Goal: Check status

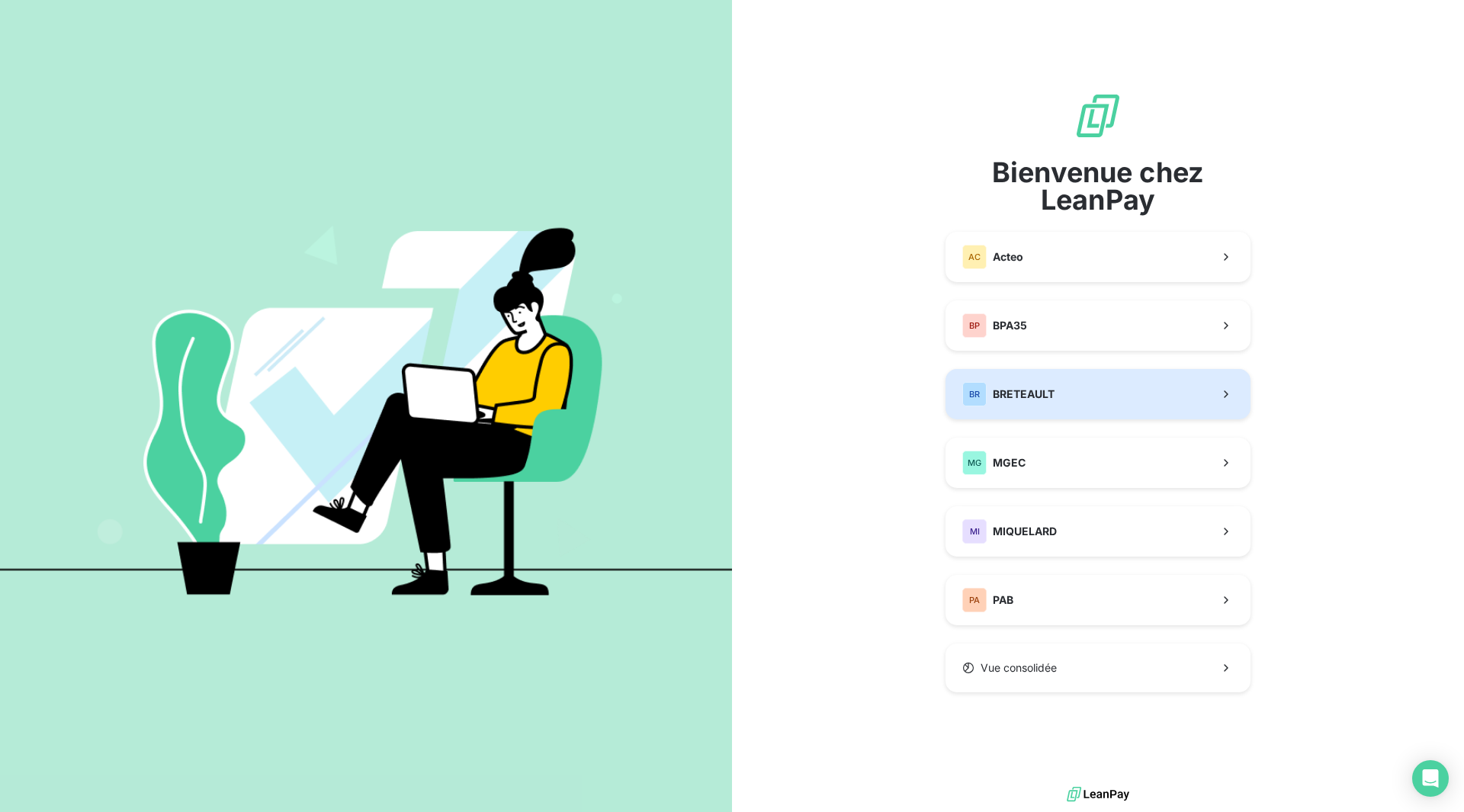
click at [1033, 386] on span "BRETEAULT" at bounding box center [1024, 394] width 61 height 15
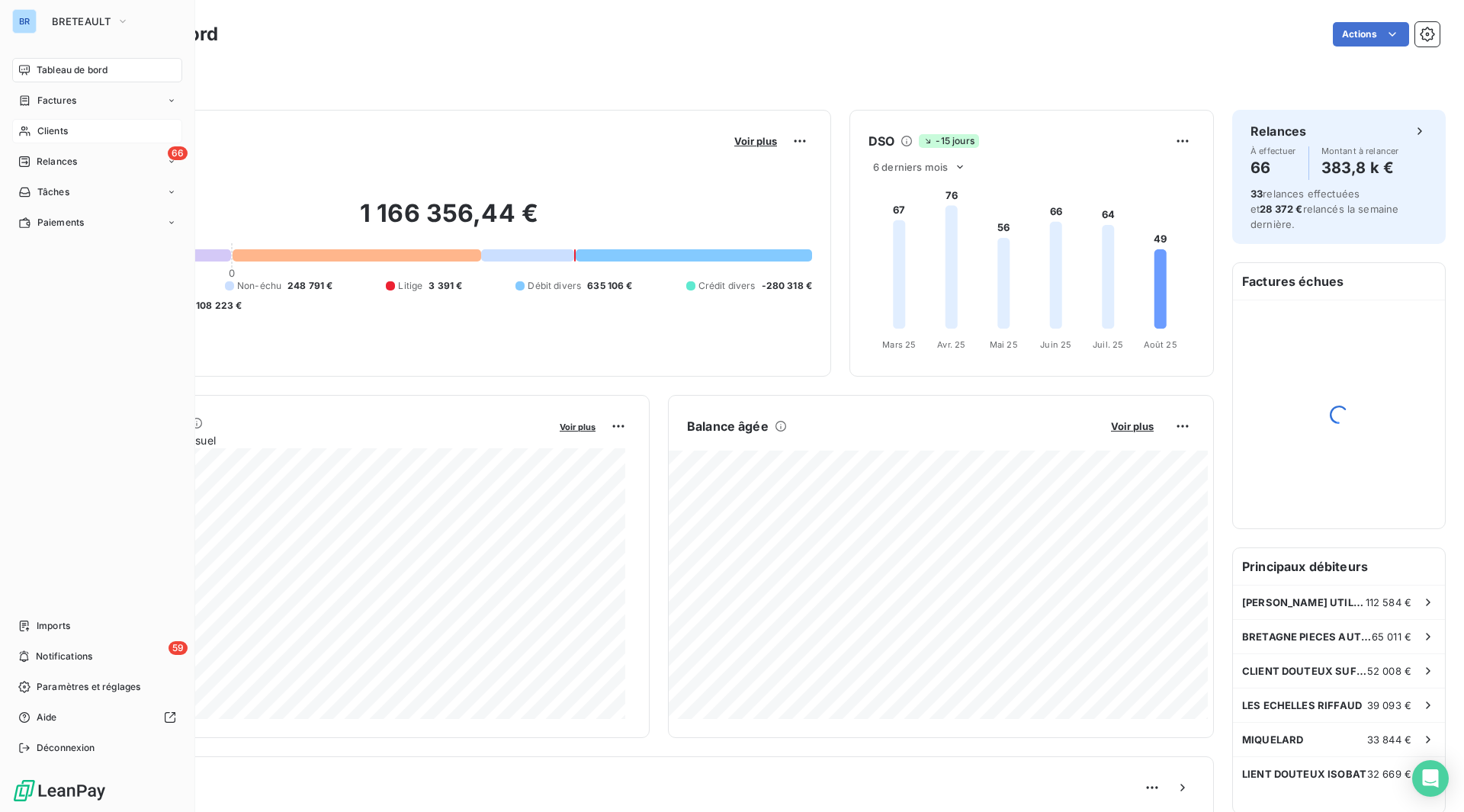
click at [33, 138] on div "Clients" at bounding box center [96, 130] width 170 height 25
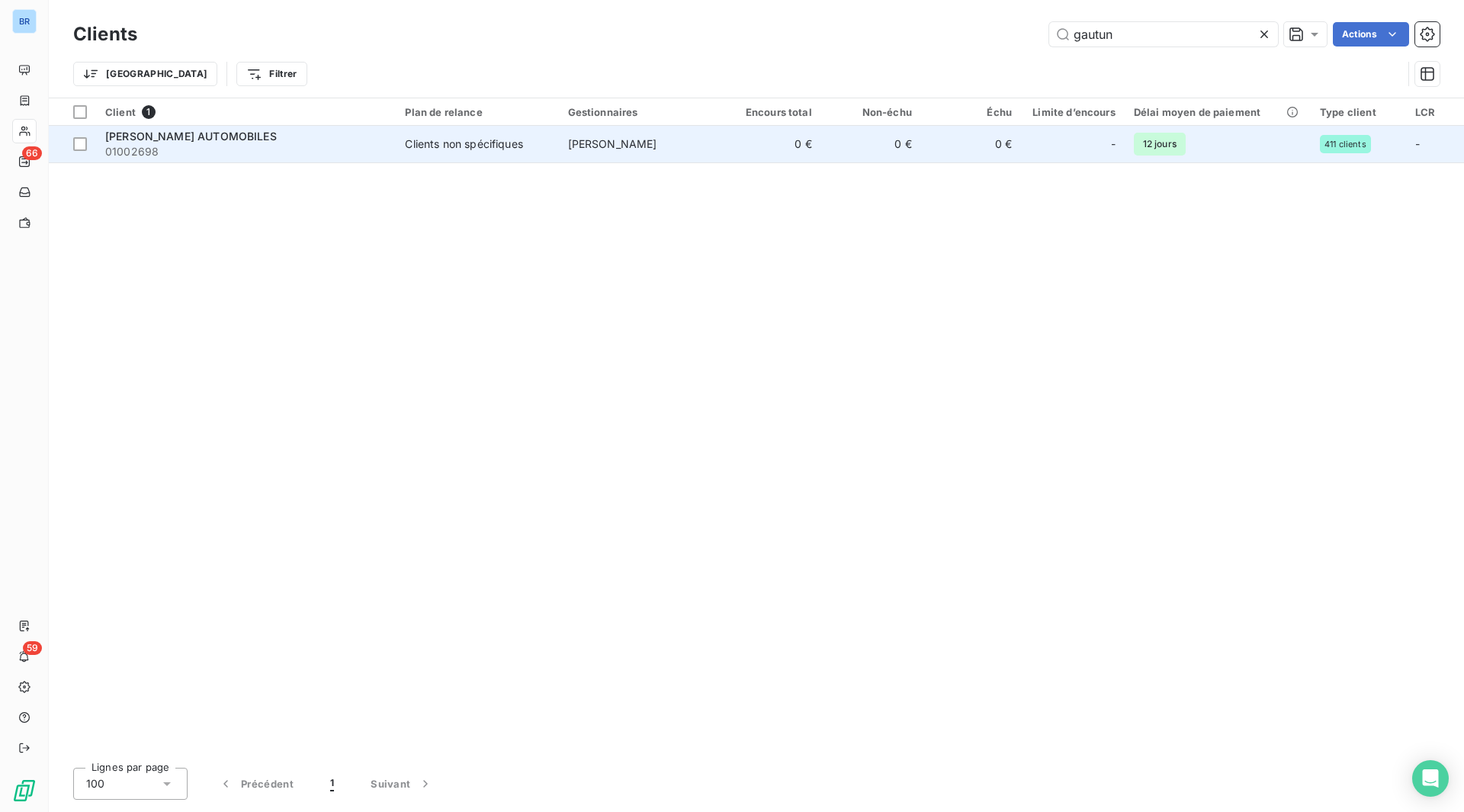
type input "gautun"
click at [159, 154] on span "01002698" at bounding box center [246, 152] width 282 height 15
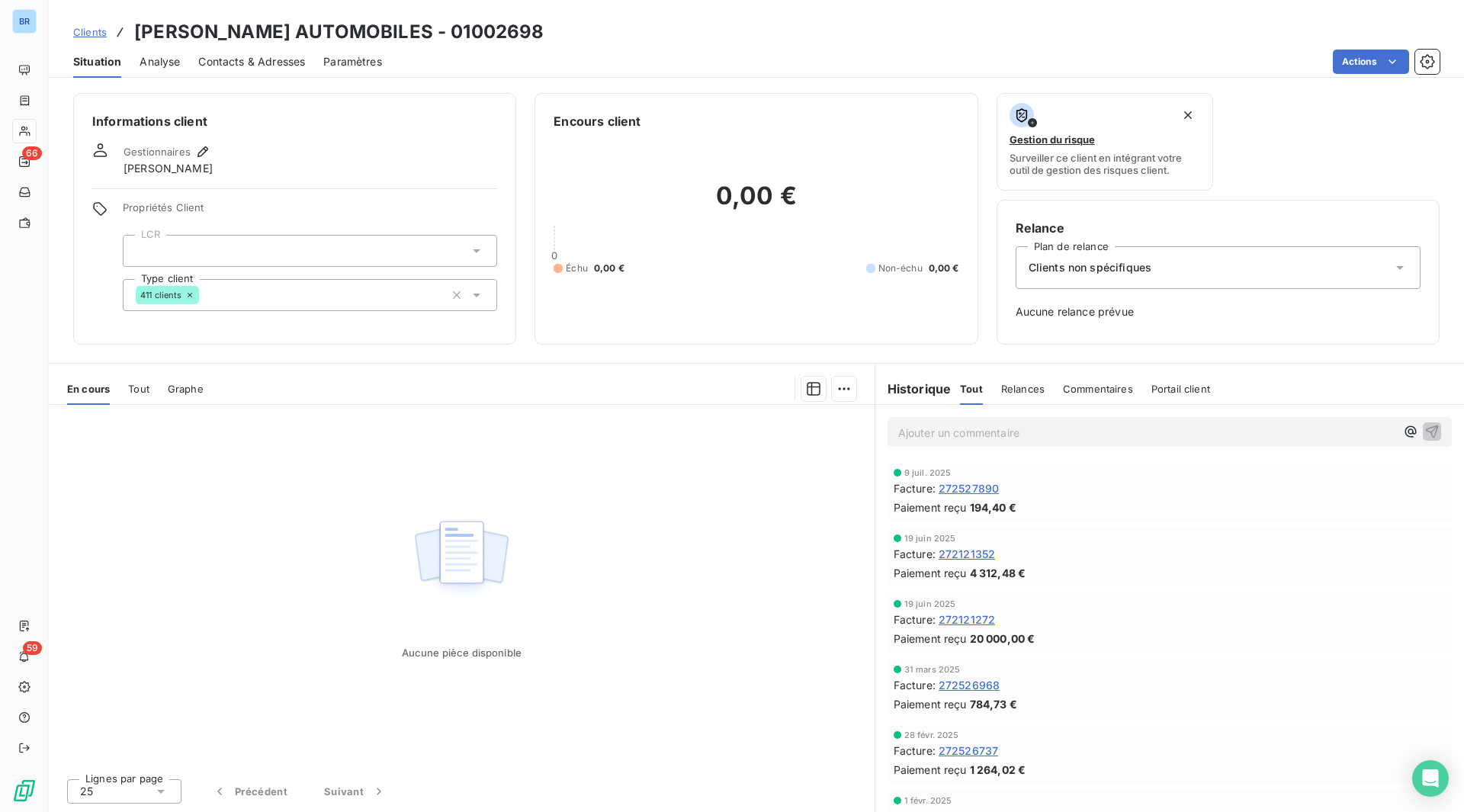
click at [931, 641] on span "Paiement reçu" at bounding box center [931, 638] width 73 height 16
